Goal: Information Seeking & Learning: Understand process/instructions

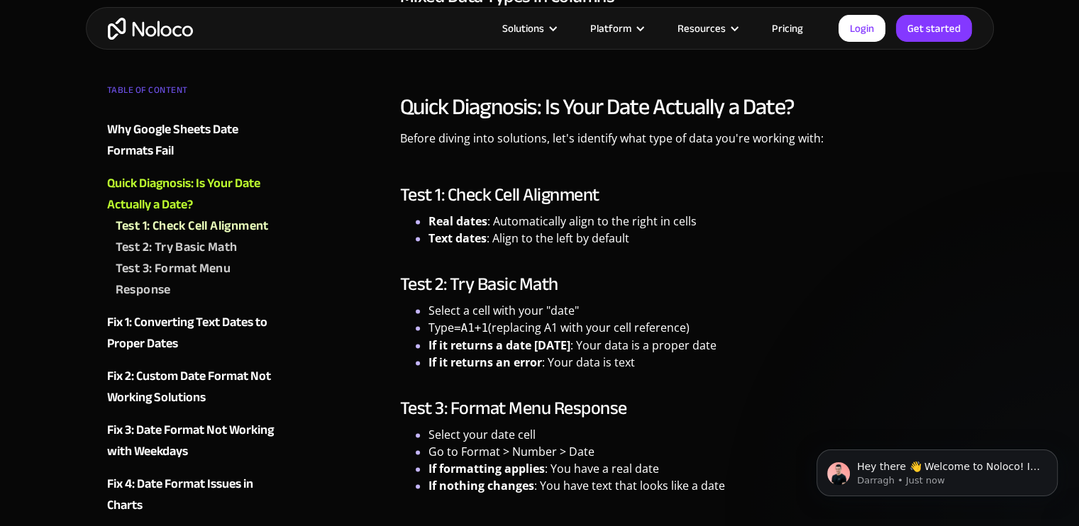
scroll to position [1904, 0]
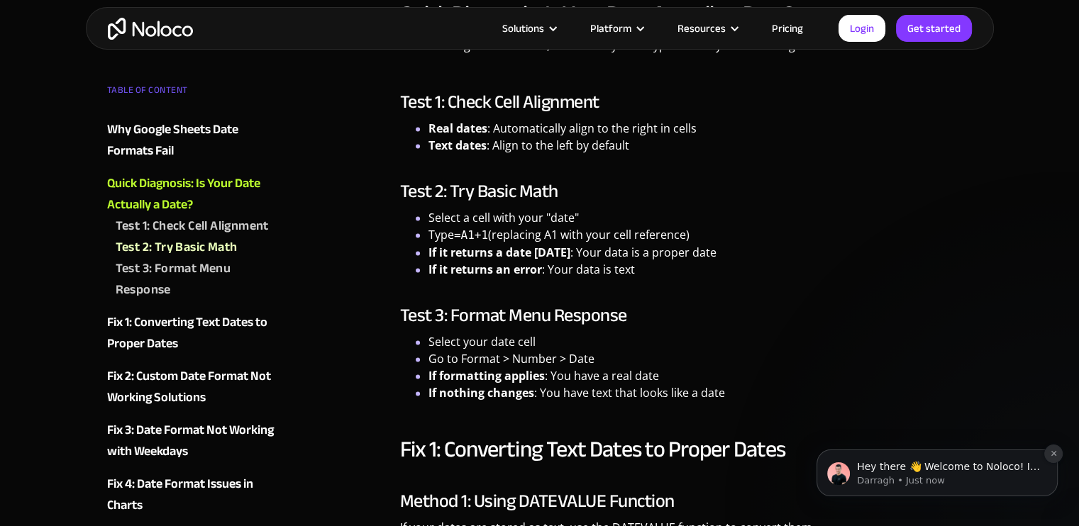
click at [1054, 453] on icon "Dismiss notification" at bounding box center [1053, 453] width 5 height 5
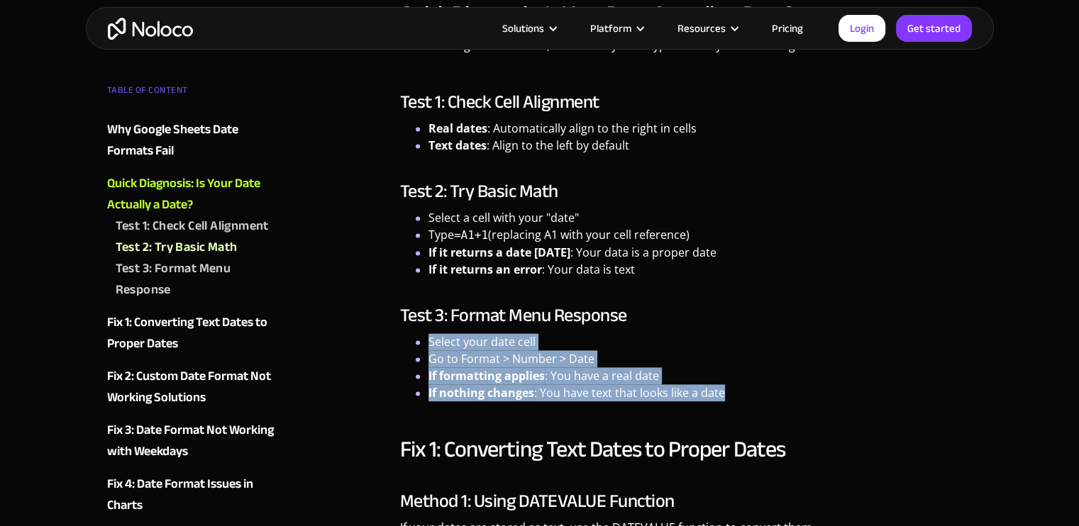
drag, startPoint x: 426, startPoint y: 341, endPoint x: 738, endPoint y: 400, distance: 317.0
click at [738, 400] on ul "Select your date cell Go to Format > Number > Date If formatting applies : You …" at bounding box center [686, 367] width 573 height 68
click at [738, 400] on li "If nothing changes : You have text that looks like a date" at bounding box center [701, 393] width 544 height 17
drag, startPoint x: 651, startPoint y: 394, endPoint x: 429, endPoint y: 340, distance: 228.7
click at [429, 340] on ul "Select your date cell Go to Format > Number > Date If formatting applies : You …" at bounding box center [686, 367] width 573 height 68
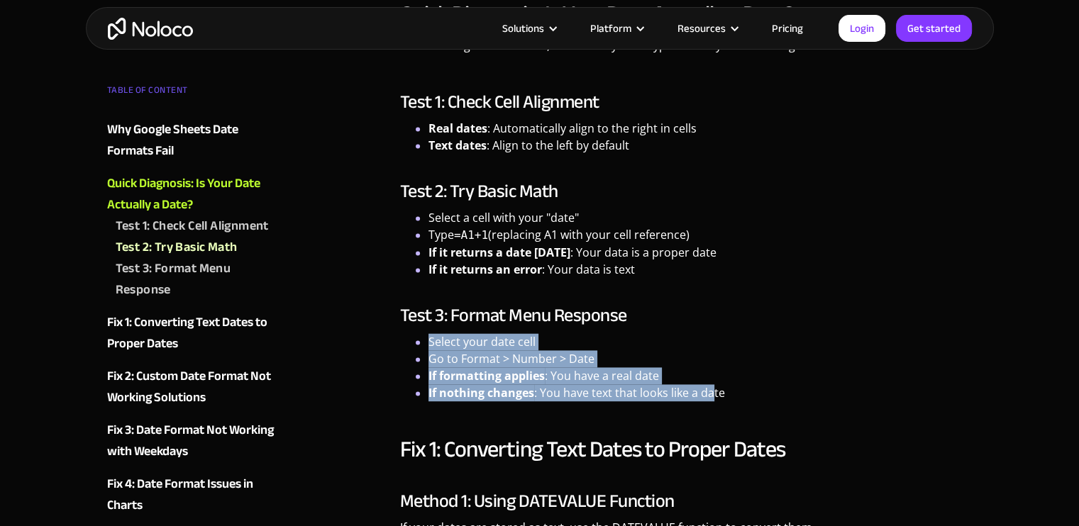
click at [429, 340] on li "Select your date cell" at bounding box center [701, 341] width 544 height 17
drag, startPoint x: 429, startPoint y: 340, endPoint x: 753, endPoint y: 397, distance: 329.9
click at [753, 397] on ul "Select your date cell Go to Format > Number > Date If formatting applies : You …" at bounding box center [686, 367] width 573 height 68
click at [753, 397] on li "If nothing changes : You have text that looks like a date" at bounding box center [701, 393] width 544 height 17
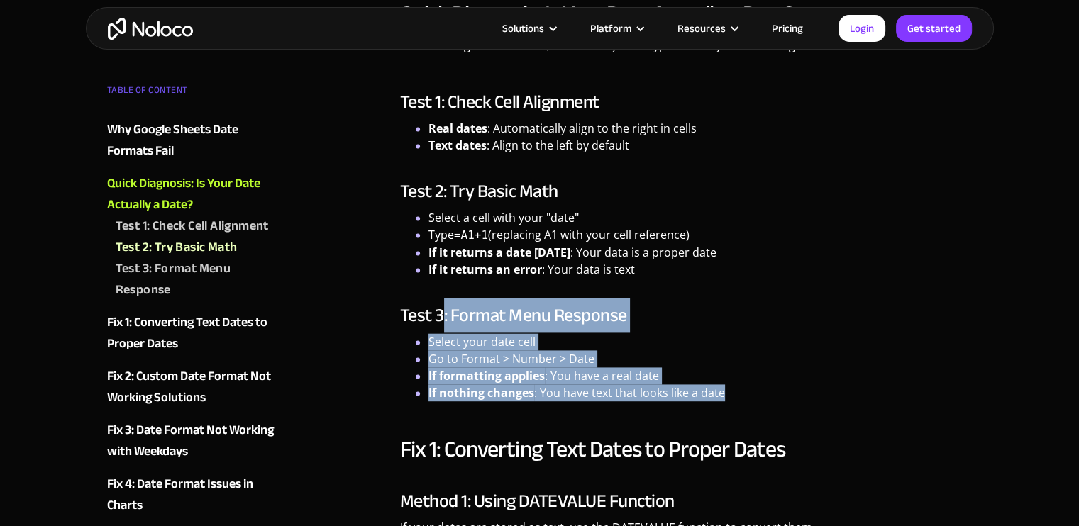
drag, startPoint x: 656, startPoint y: 391, endPoint x: 439, endPoint y: 331, distance: 224.4
click at [439, 331] on div "Test 3: Format Menu Response Select your date cell Go to Format > Number > Date…" at bounding box center [686, 353] width 573 height 96
click at [439, 326] on h3 "Test 3: Format Menu Response" at bounding box center [686, 315] width 573 height 21
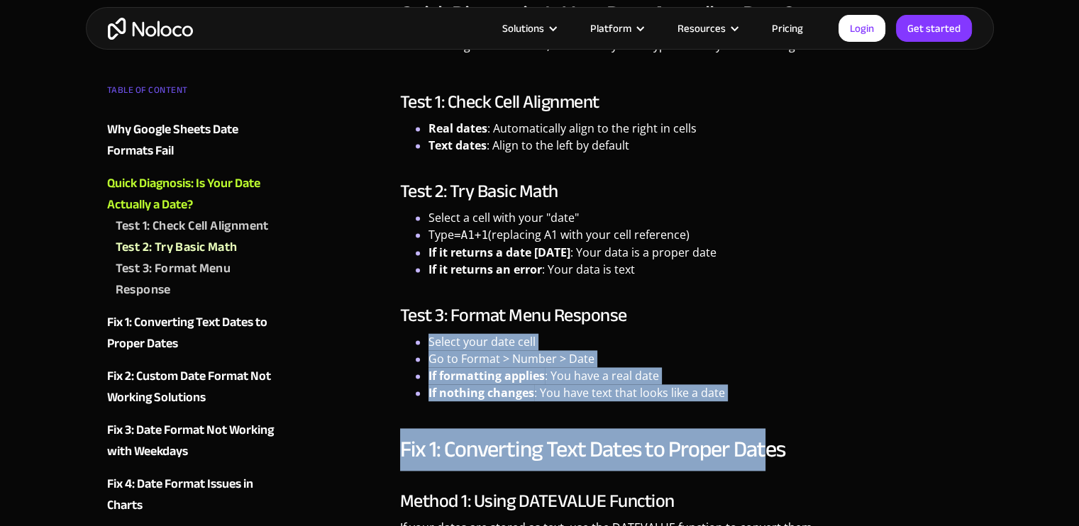
drag, startPoint x: 430, startPoint y: 335, endPoint x: 758, endPoint y: 416, distance: 337.8
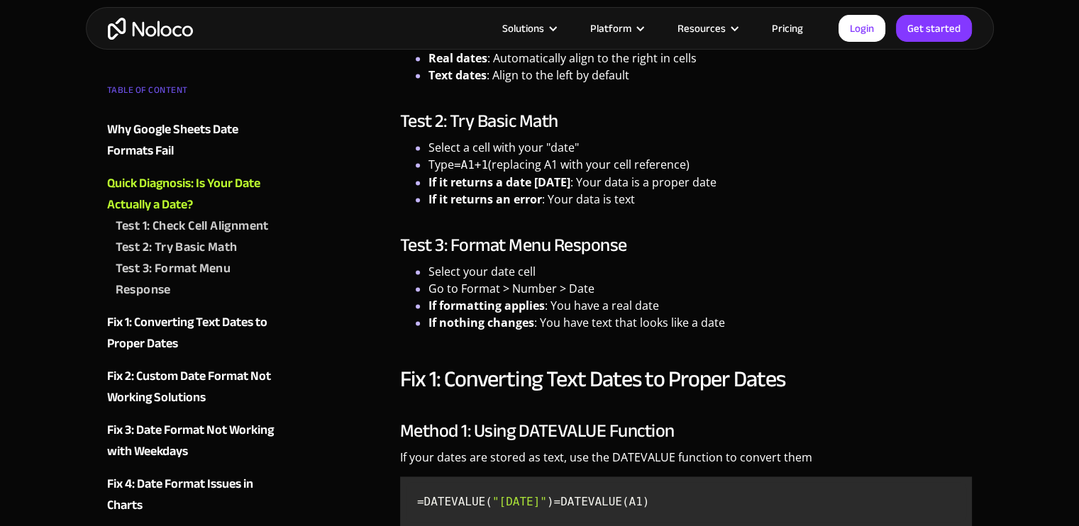
scroll to position [1974, 0]
drag, startPoint x: 430, startPoint y: 269, endPoint x: 540, endPoint y: 275, distance: 110.2
click at [540, 275] on li "Select your date cell" at bounding box center [701, 271] width 544 height 17
drag, startPoint x: 431, startPoint y: 284, endPoint x: 617, endPoint y: 288, distance: 185.9
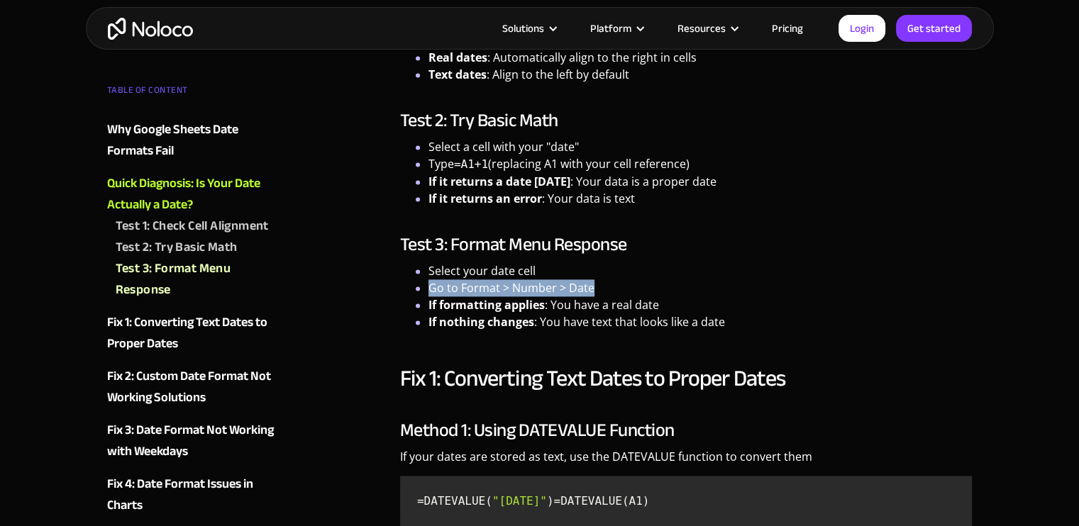
click at [616, 288] on li "Go to Format > Number > Date" at bounding box center [701, 288] width 544 height 17
click at [617, 288] on li "Go to Format > Number > Date" at bounding box center [701, 288] width 544 height 17
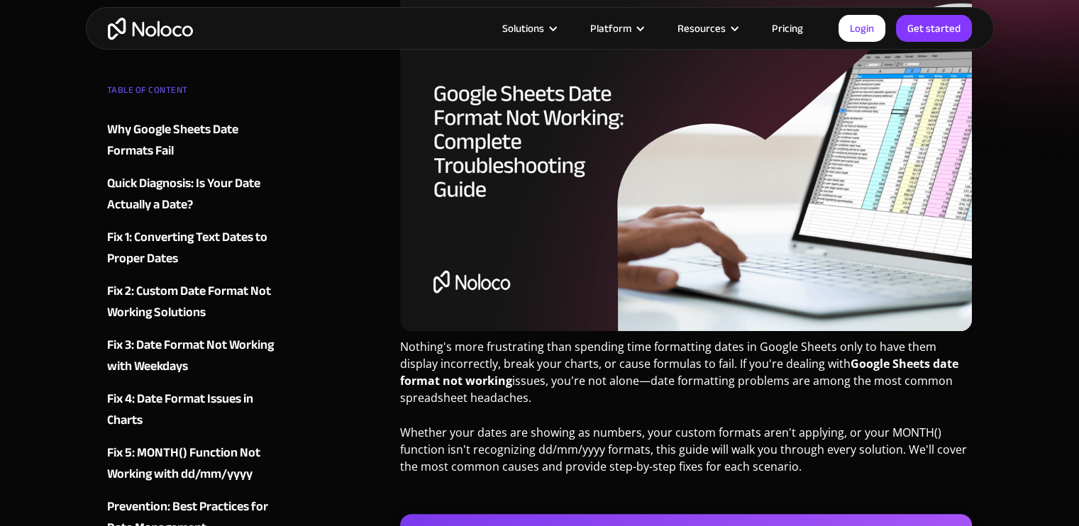
scroll to position [0, 0]
